Goal: Task Accomplishment & Management: Use online tool/utility

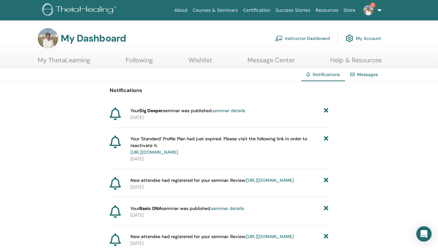
click at [305, 33] on link "Instructor Dashboard" at bounding box center [302, 38] width 55 height 14
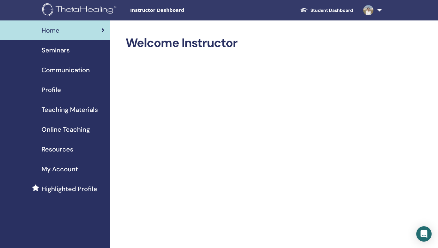
click at [63, 54] on span "Seminars" at bounding box center [56, 50] width 28 height 10
